Goal: Task Accomplishment & Management: Use online tool/utility

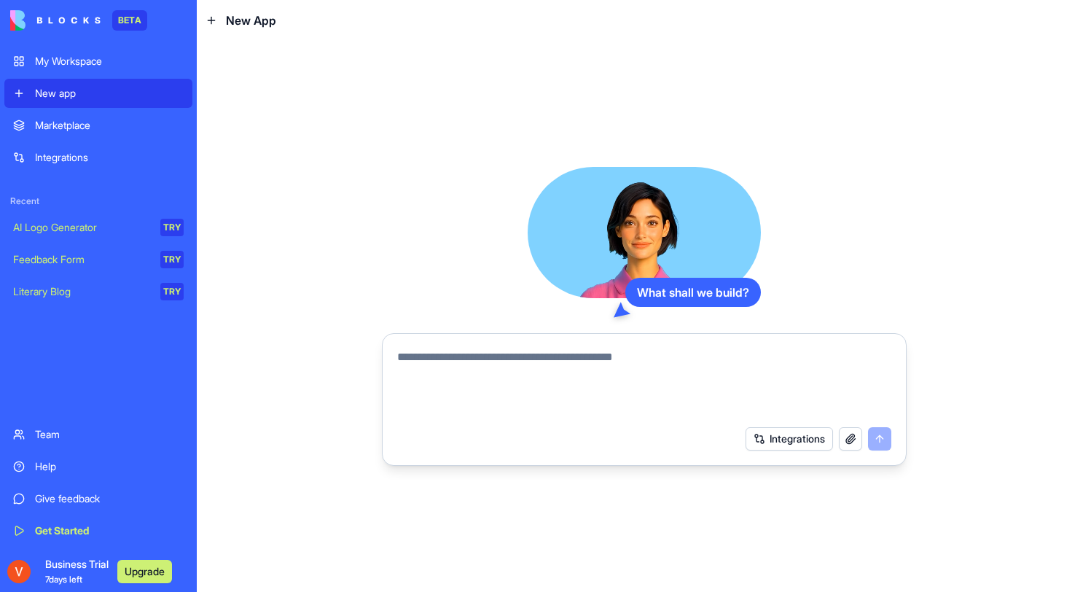
click at [450, 357] on textarea at bounding box center [644, 383] width 494 height 70
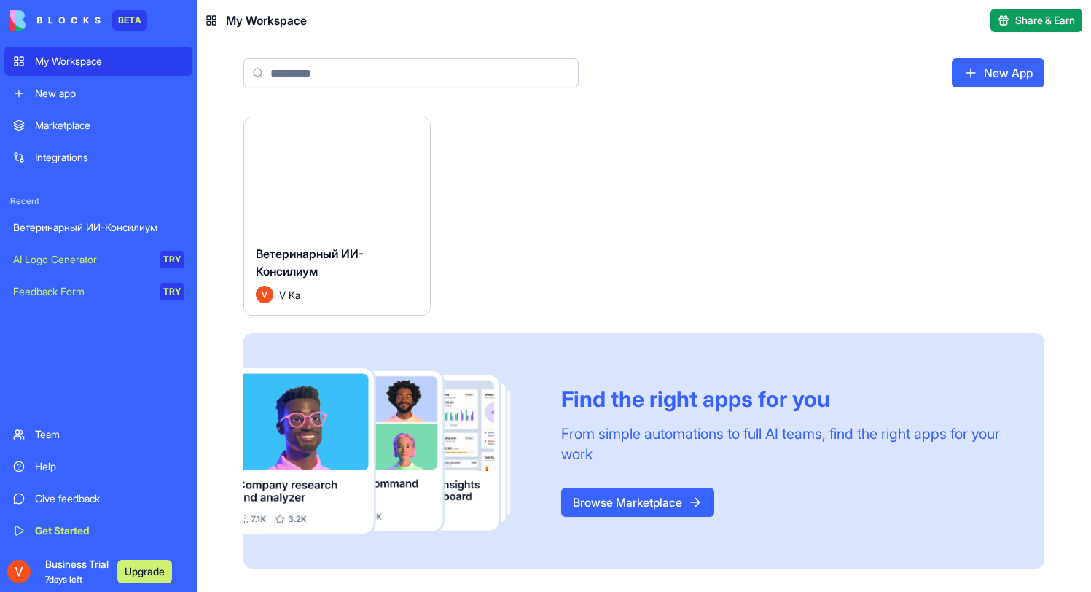
click at [50, 576] on span "7 days left" at bounding box center [63, 579] width 37 height 11
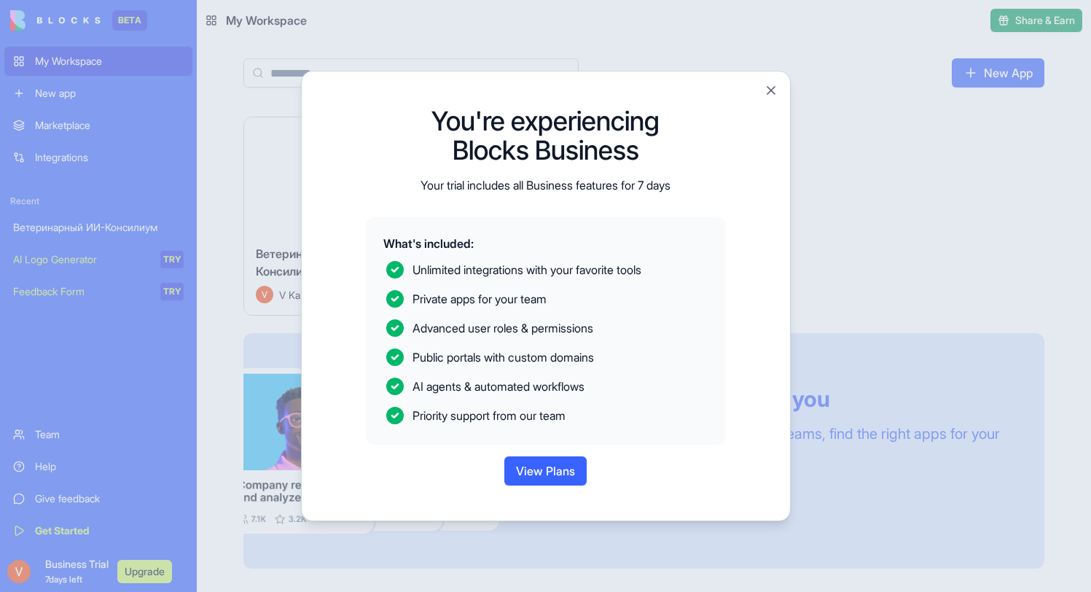
click at [773, 86] on button "Close" at bounding box center [771, 90] width 15 height 15
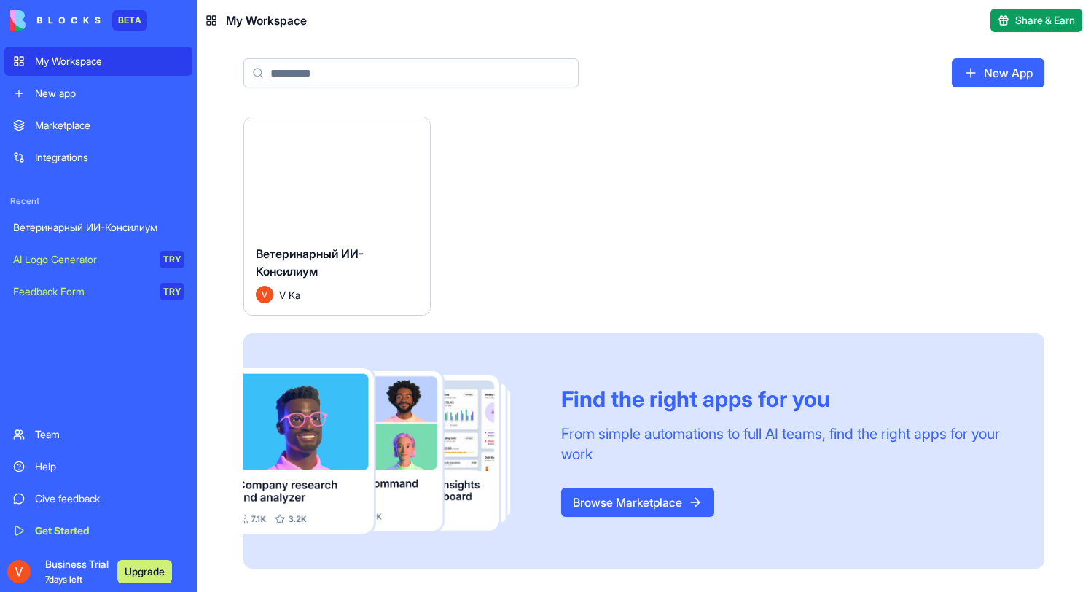
click at [81, 20] on img at bounding box center [55, 20] width 90 height 20
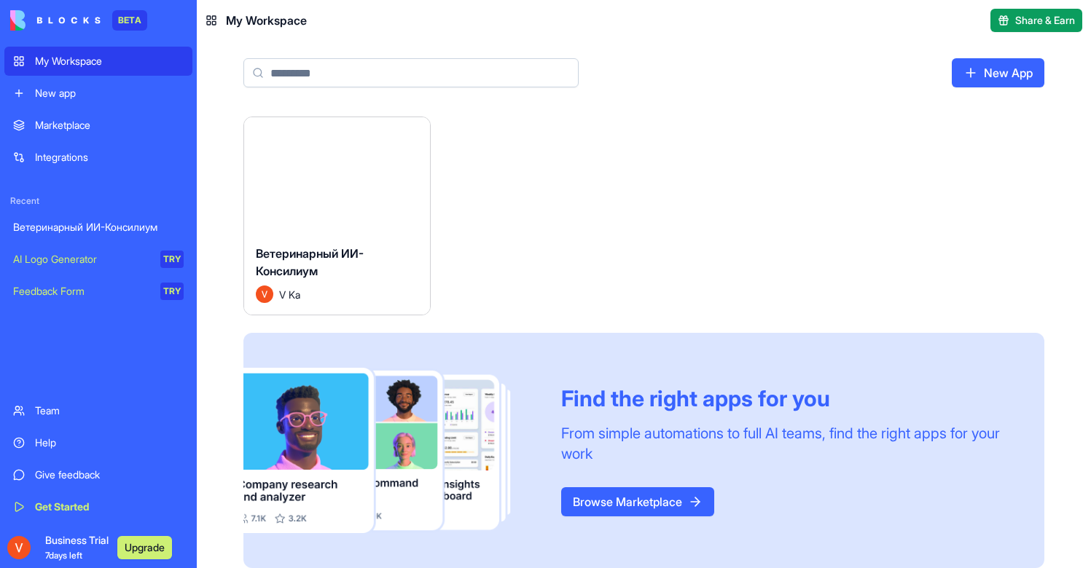
click at [125, 19] on div "BETA" at bounding box center [129, 20] width 35 height 20
click at [40, 27] on img at bounding box center [55, 20] width 90 height 20
click at [1025, 22] on span "Share & Earn" at bounding box center [1045, 20] width 60 height 15
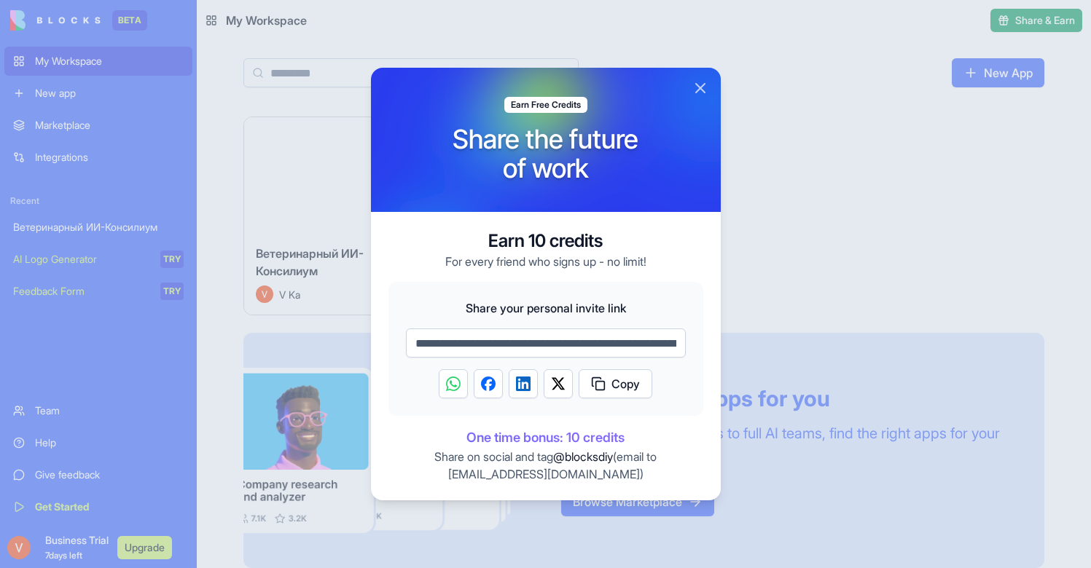
click at [698, 83] on button "Close" at bounding box center [700, 87] width 17 height 17
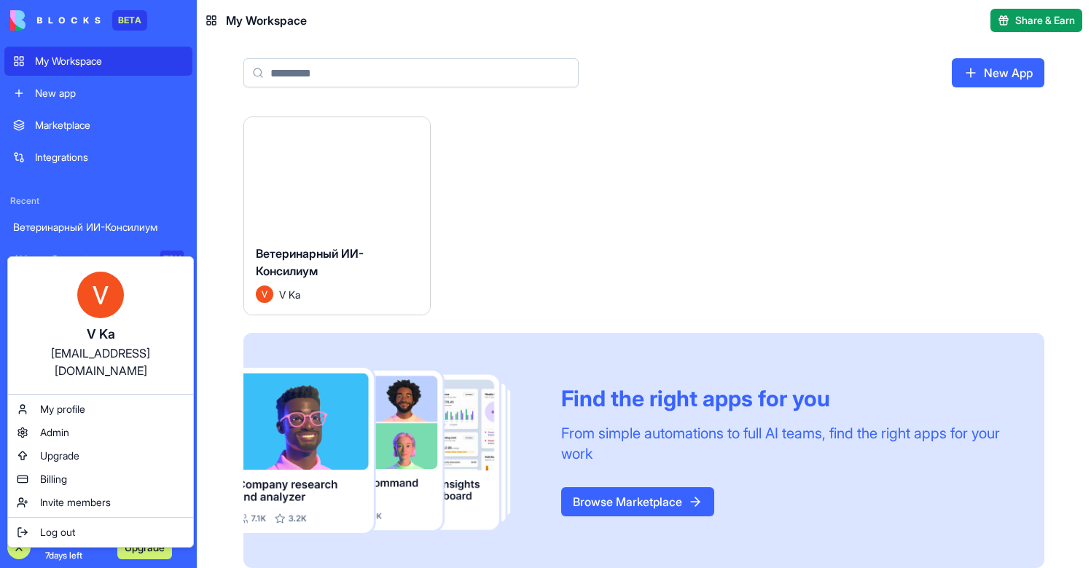
click at [732, 136] on html "BETA My Workspace New app Marketplace Integrations Recent Ветеринарный ИИ-Конси…" at bounding box center [545, 284] width 1091 height 568
